Goal: Answer question/provide support

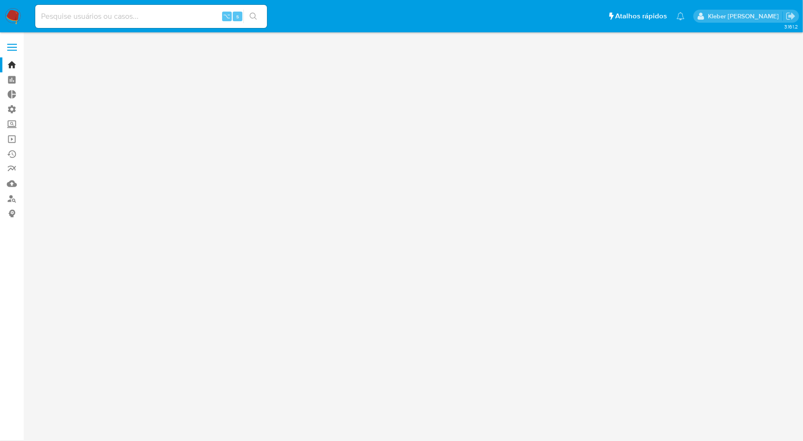
click at [113, 16] on input at bounding box center [151, 16] width 232 height 13
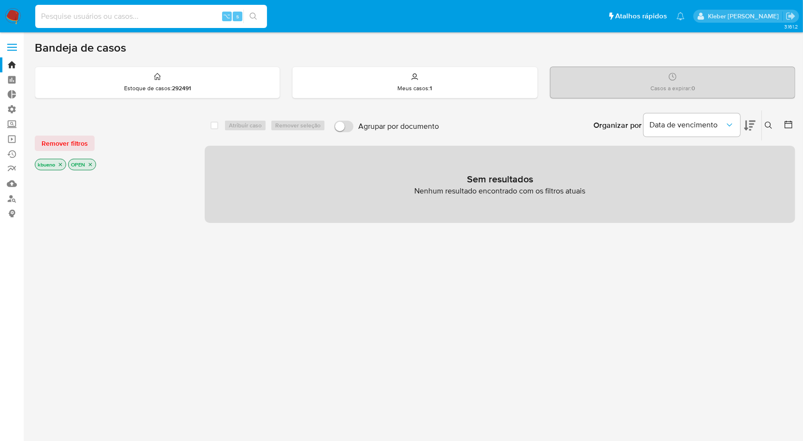
paste input "2538054010"
type input "2538054010"
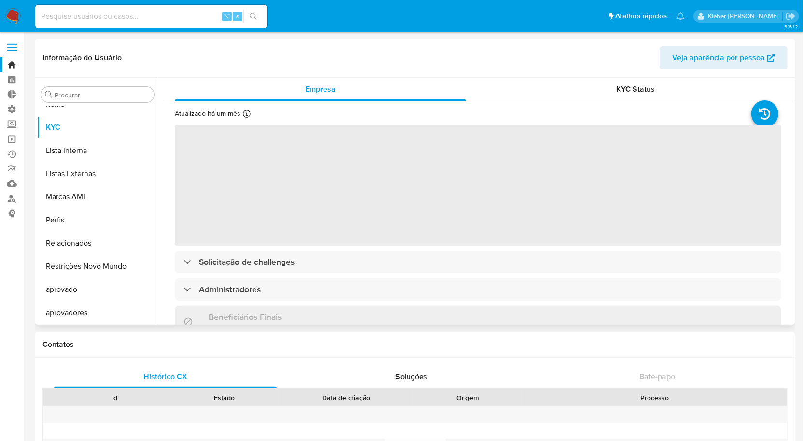
scroll to position [500, 0]
select select "10"
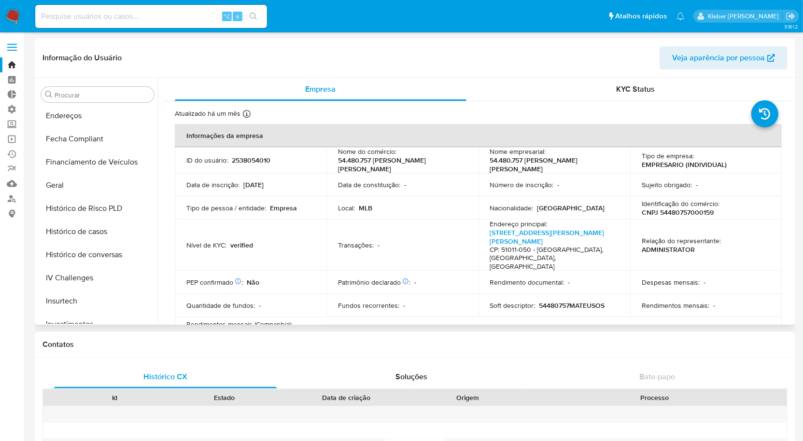
scroll to position [253, 0]
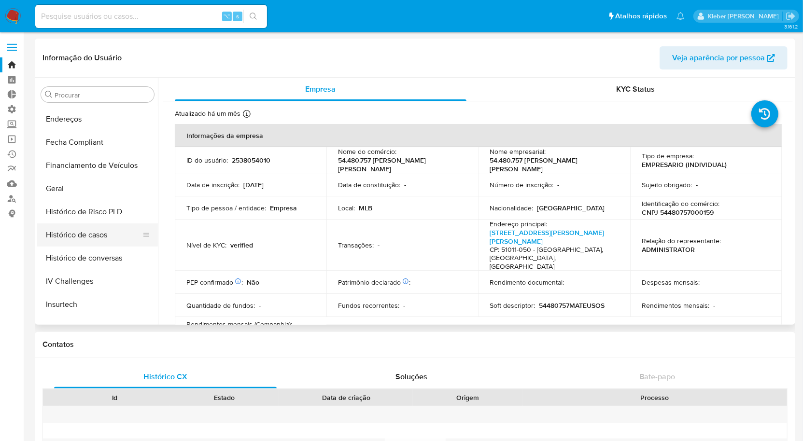
click at [84, 237] on button "Histórico de casos" at bounding box center [93, 234] width 113 height 23
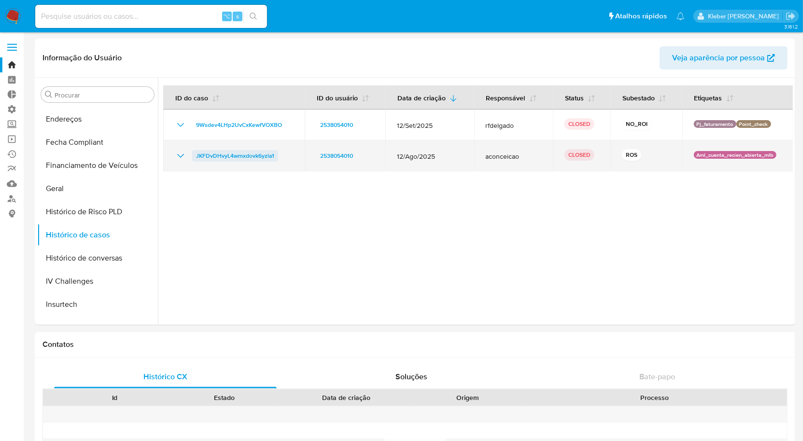
click at [218, 155] on span "JKFDvDHvyL4wmxdovk6yzla1" at bounding box center [235, 156] width 78 height 12
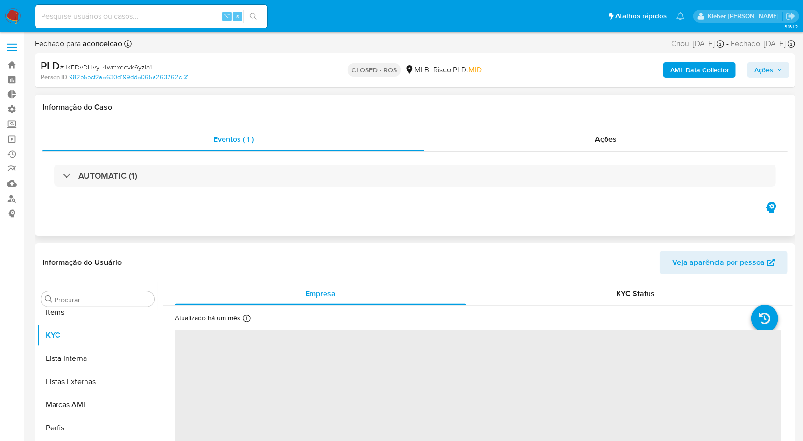
scroll to position [500, 0]
select select "10"
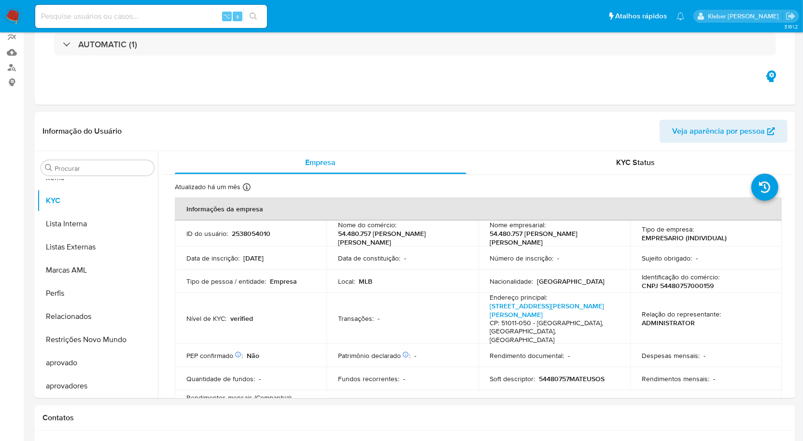
scroll to position [0, 0]
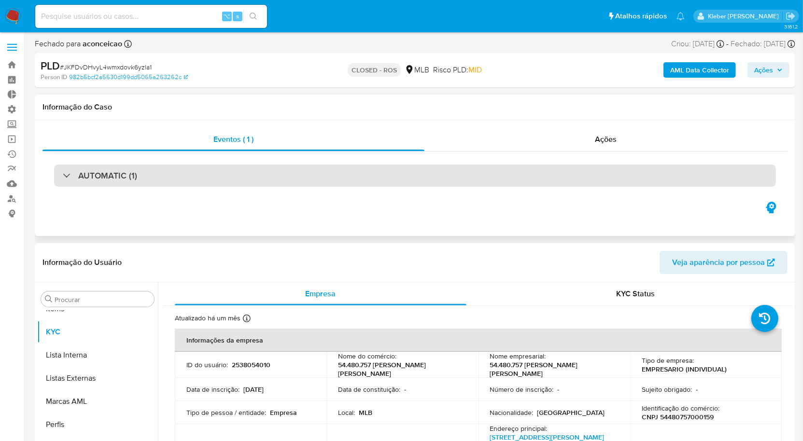
click at [63, 175] on div at bounding box center [63, 175] width 0 height 0
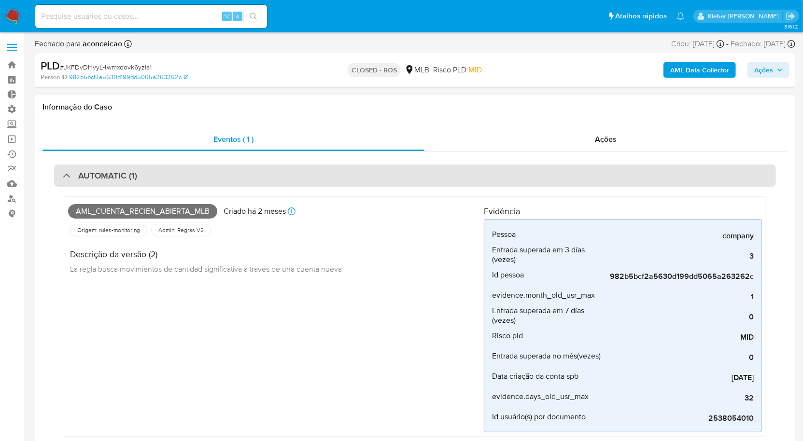
click at [66, 176] on div "AUTOMATIC (1)" at bounding box center [100, 175] width 74 height 11
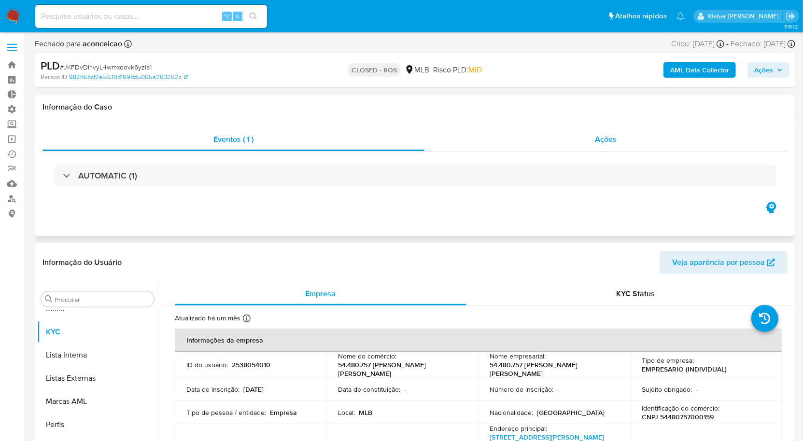
click at [607, 139] on span "Ações" at bounding box center [606, 139] width 22 height 11
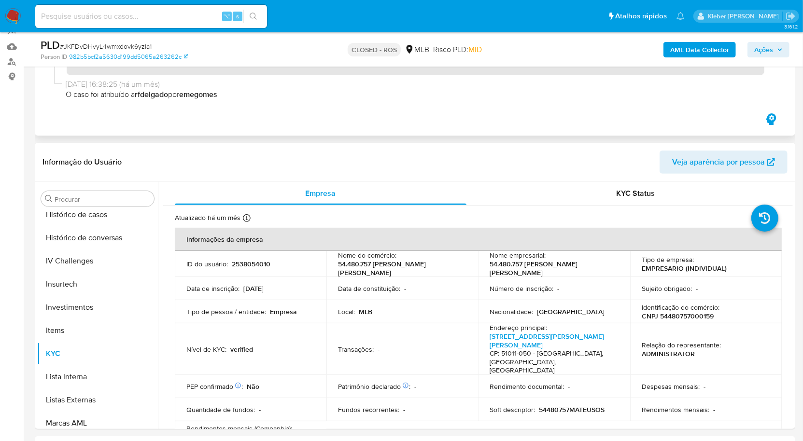
scroll to position [377, 0]
